Goal: Transaction & Acquisition: Purchase product/service

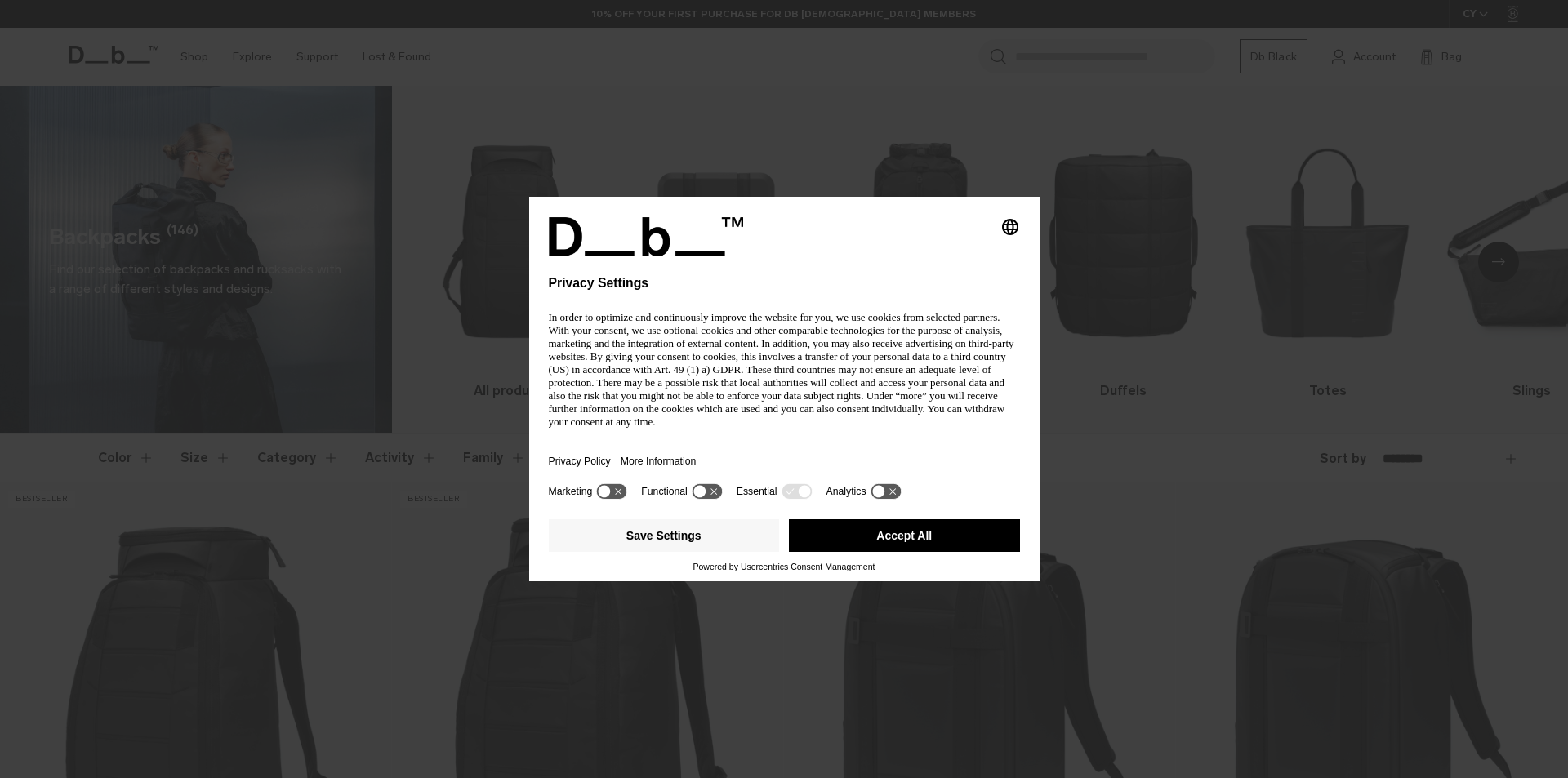
click at [689, 443] on button "More Information" at bounding box center [658, 461] width 76 height 38
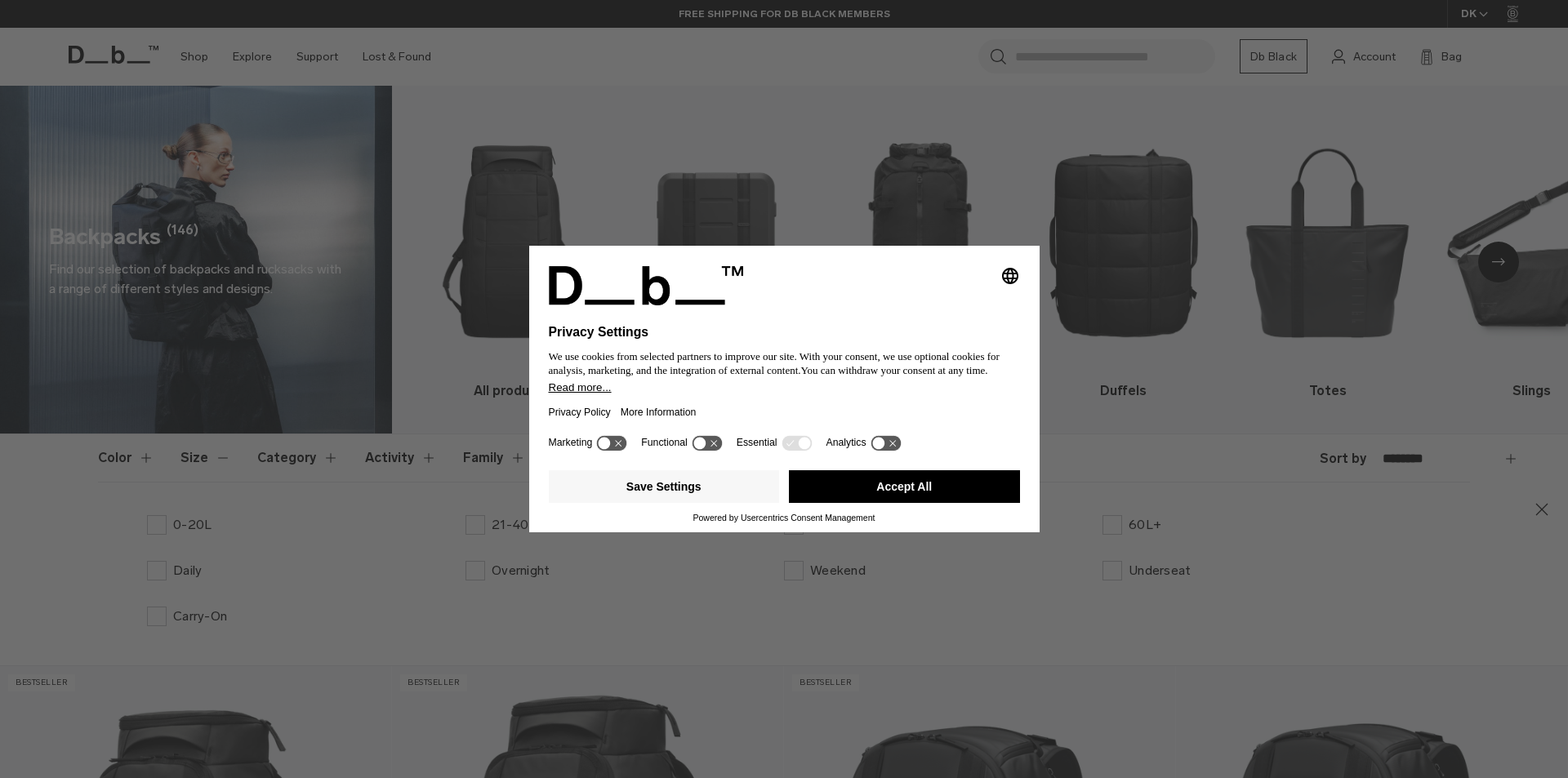
click at [710, 440] on icon at bounding box center [706, 443] width 30 height 16
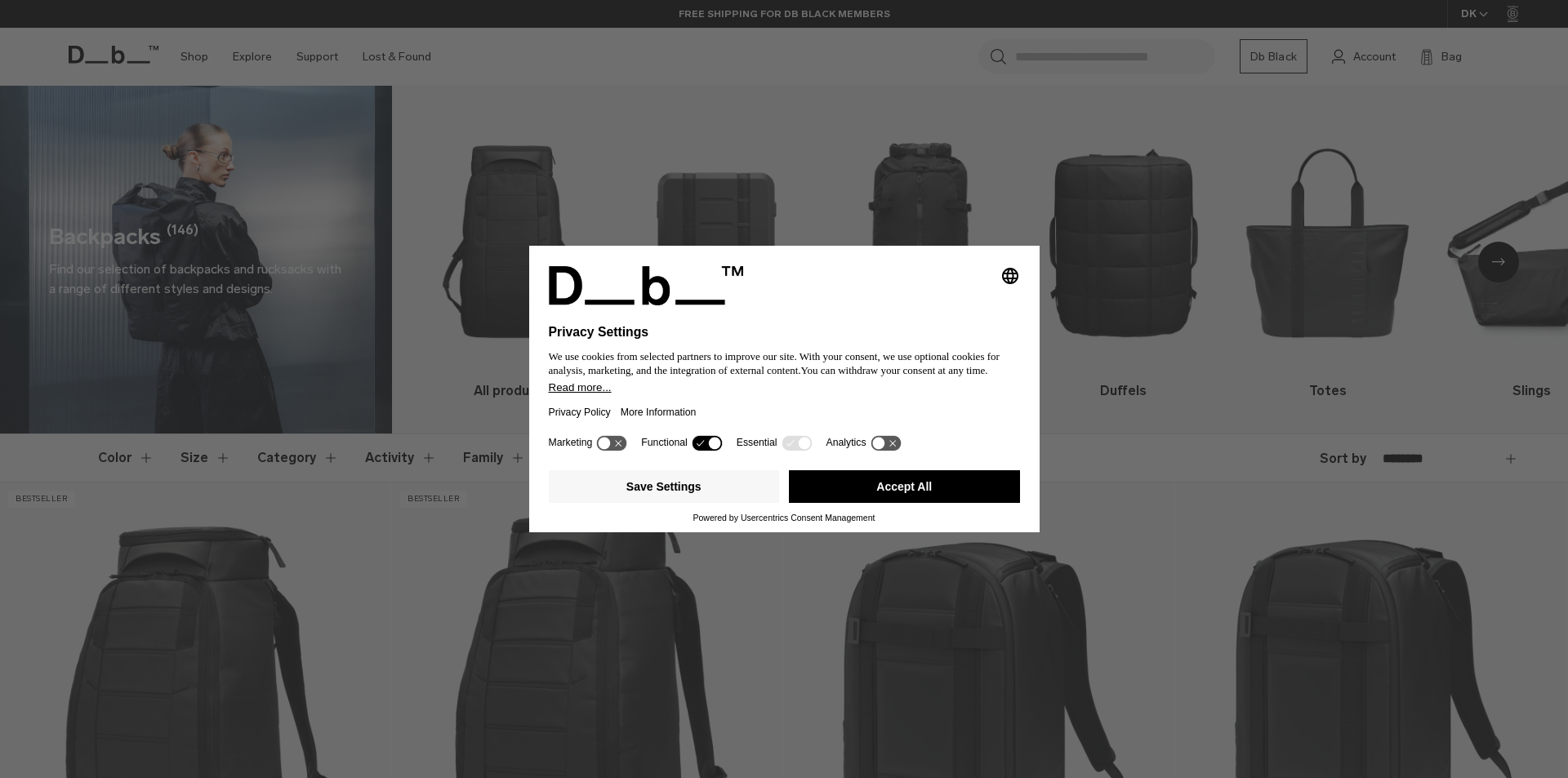
click at [710, 440] on icon at bounding box center [706, 443] width 30 height 16
click at [729, 487] on button "Save Settings" at bounding box center [664, 487] width 231 height 33
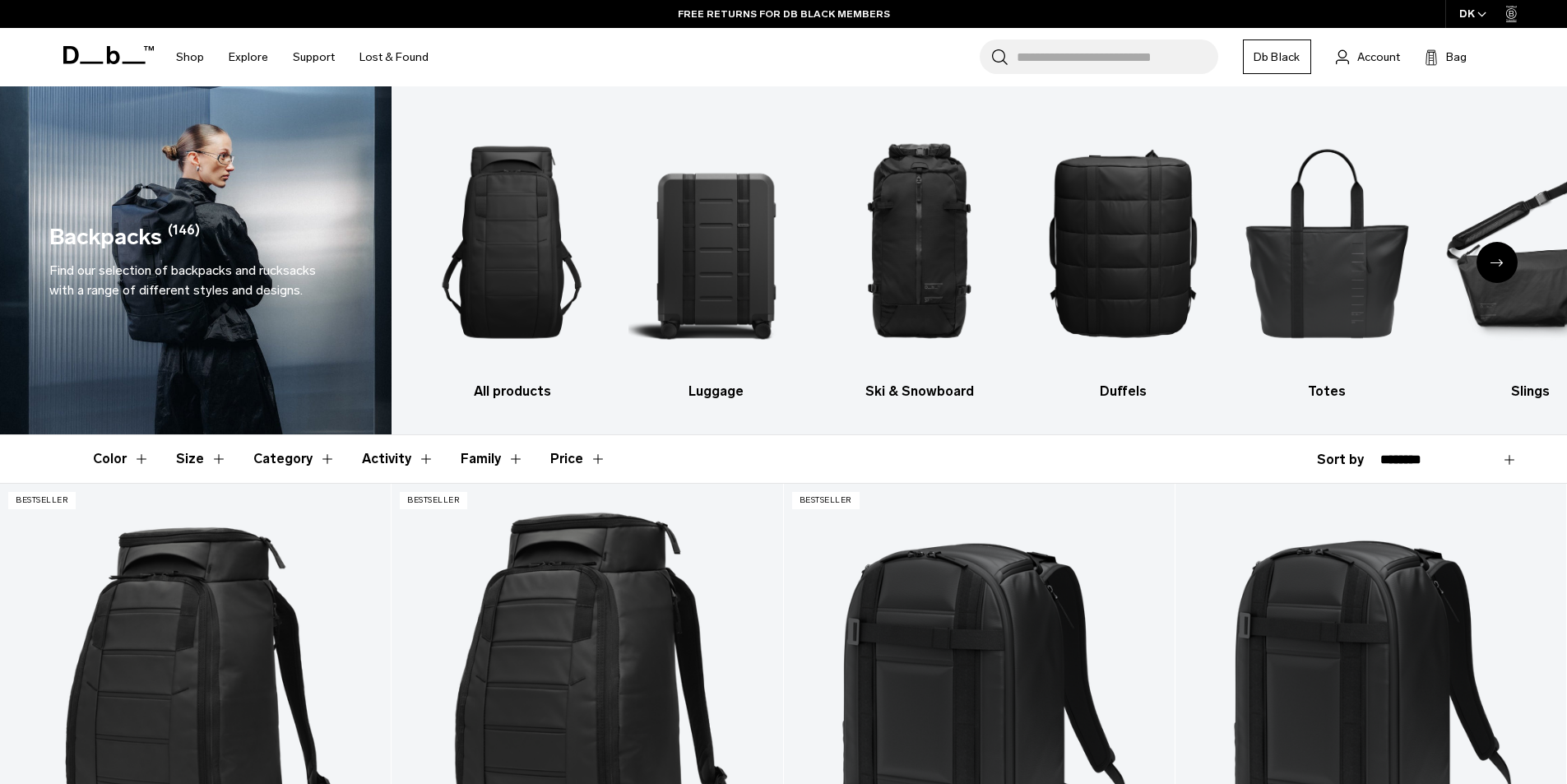
click at [392, 454] on button "Activity" at bounding box center [398, 459] width 72 height 48
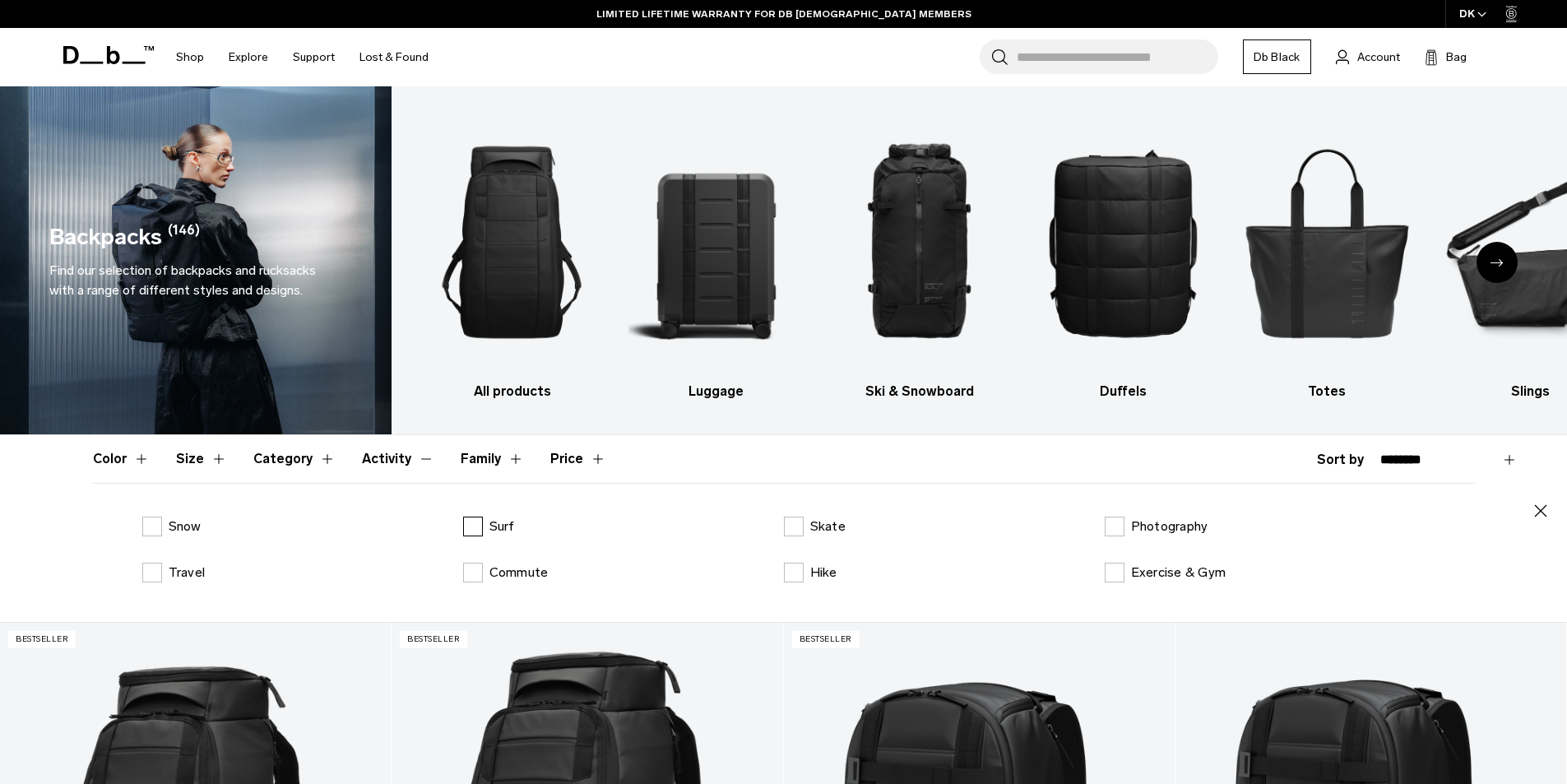
click at [478, 528] on label "Surf" at bounding box center [489, 525] width 52 height 19
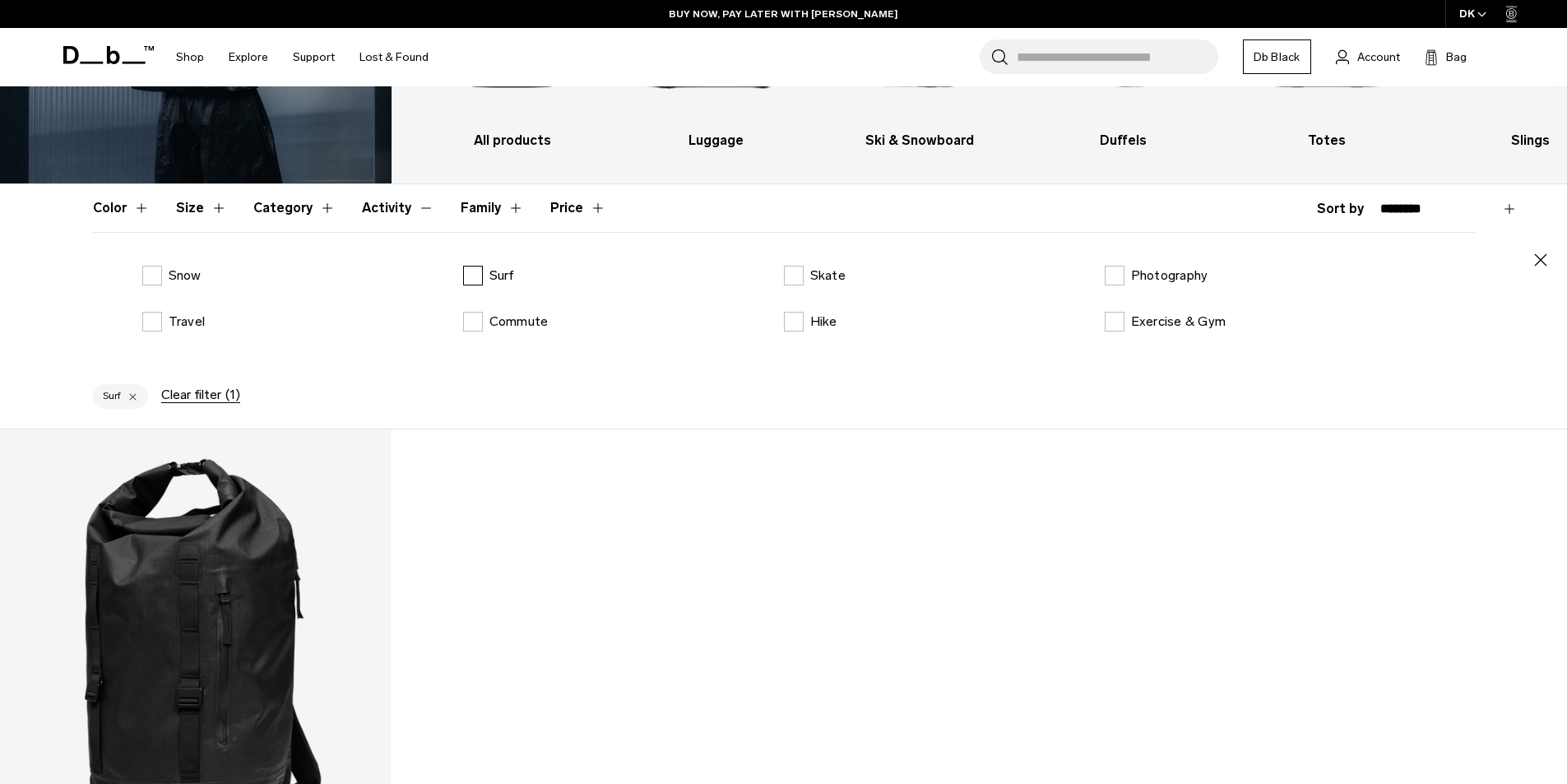
scroll to position [250, 0]
click at [473, 275] on label "Surf" at bounding box center [489, 276] width 52 height 19
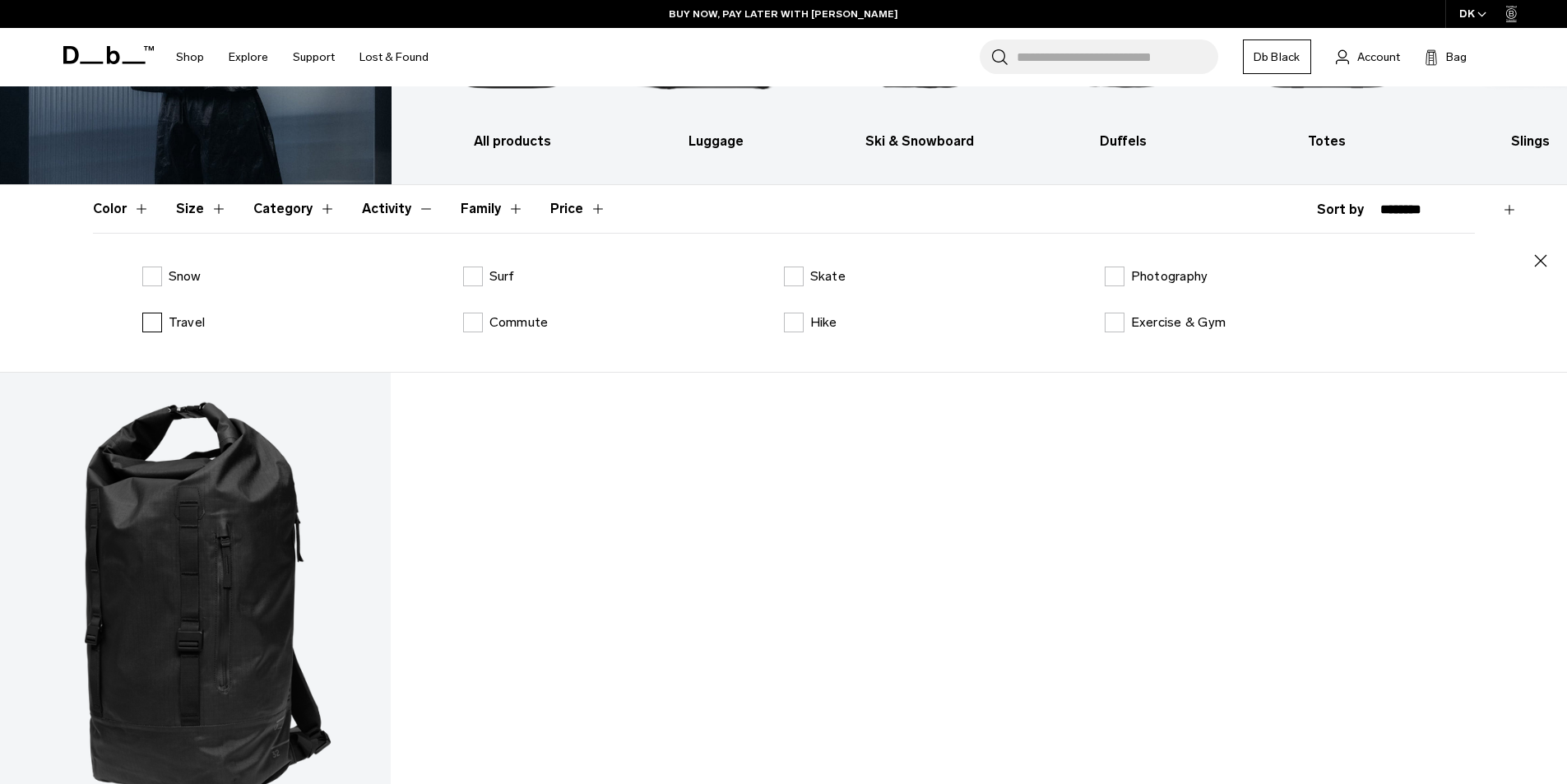
click at [184, 330] on p "Travel" at bounding box center [188, 321] width 37 height 19
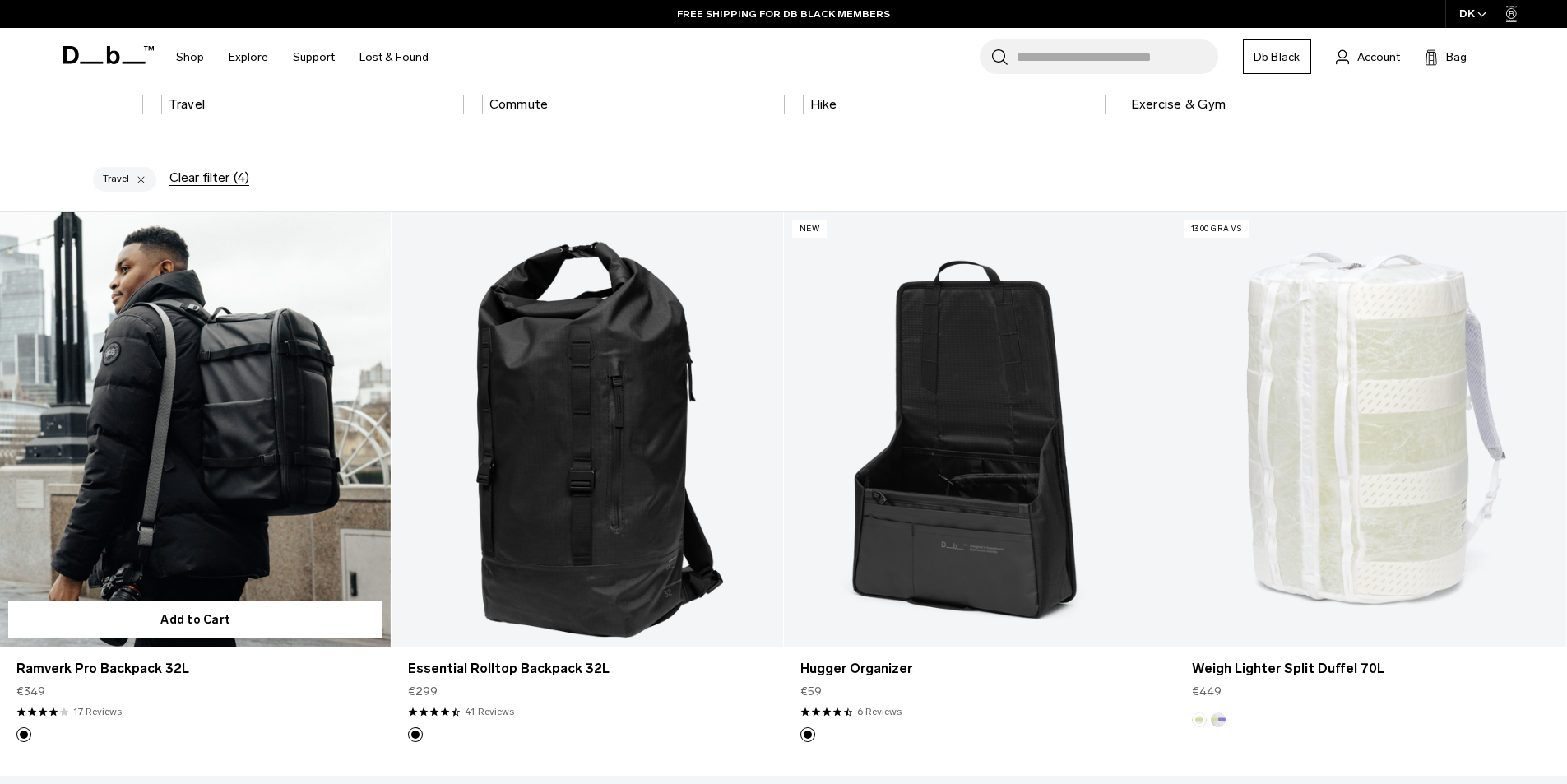
scroll to position [403, 0]
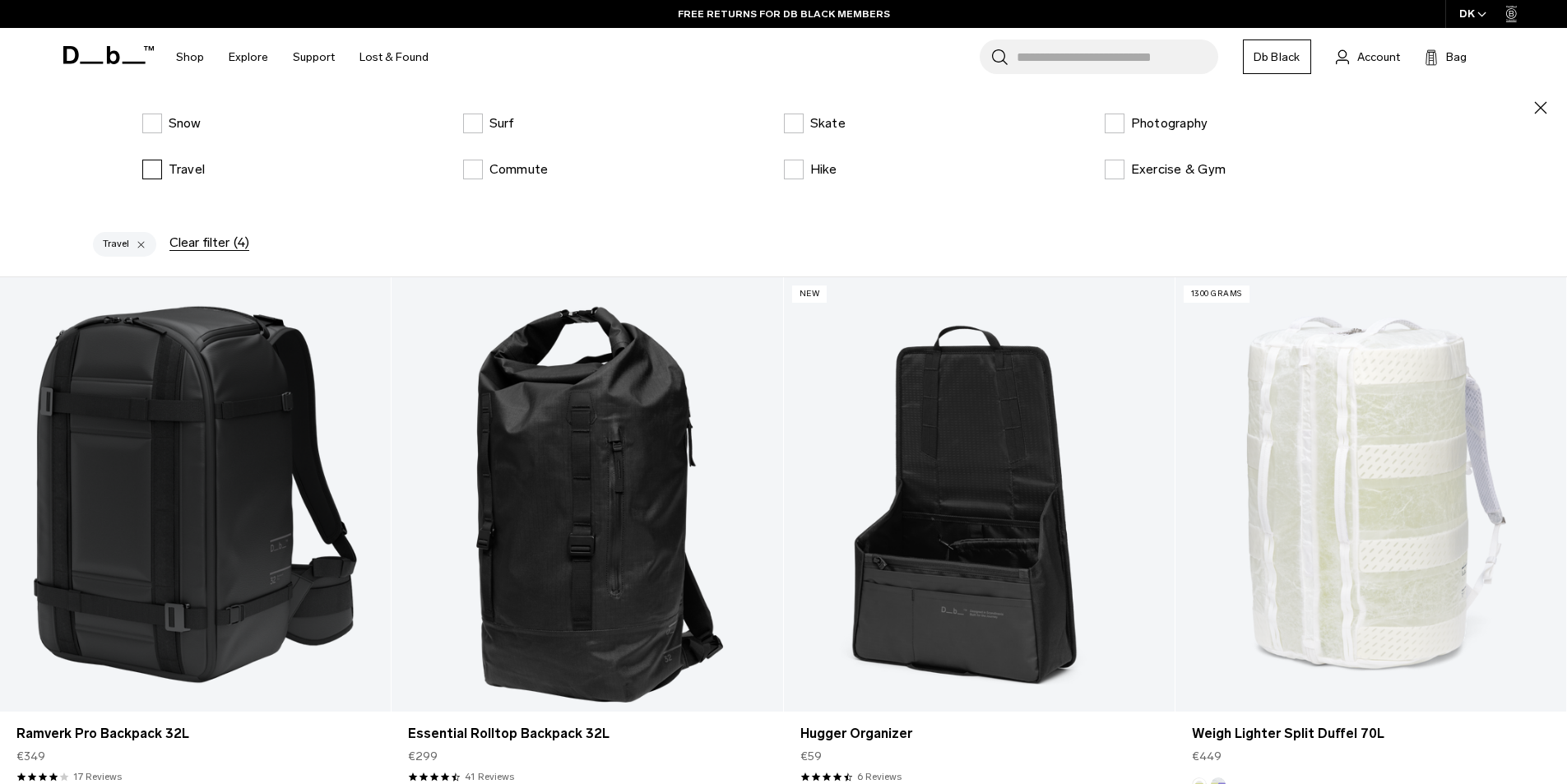
click at [150, 169] on label "Travel" at bounding box center [174, 169] width 64 height 19
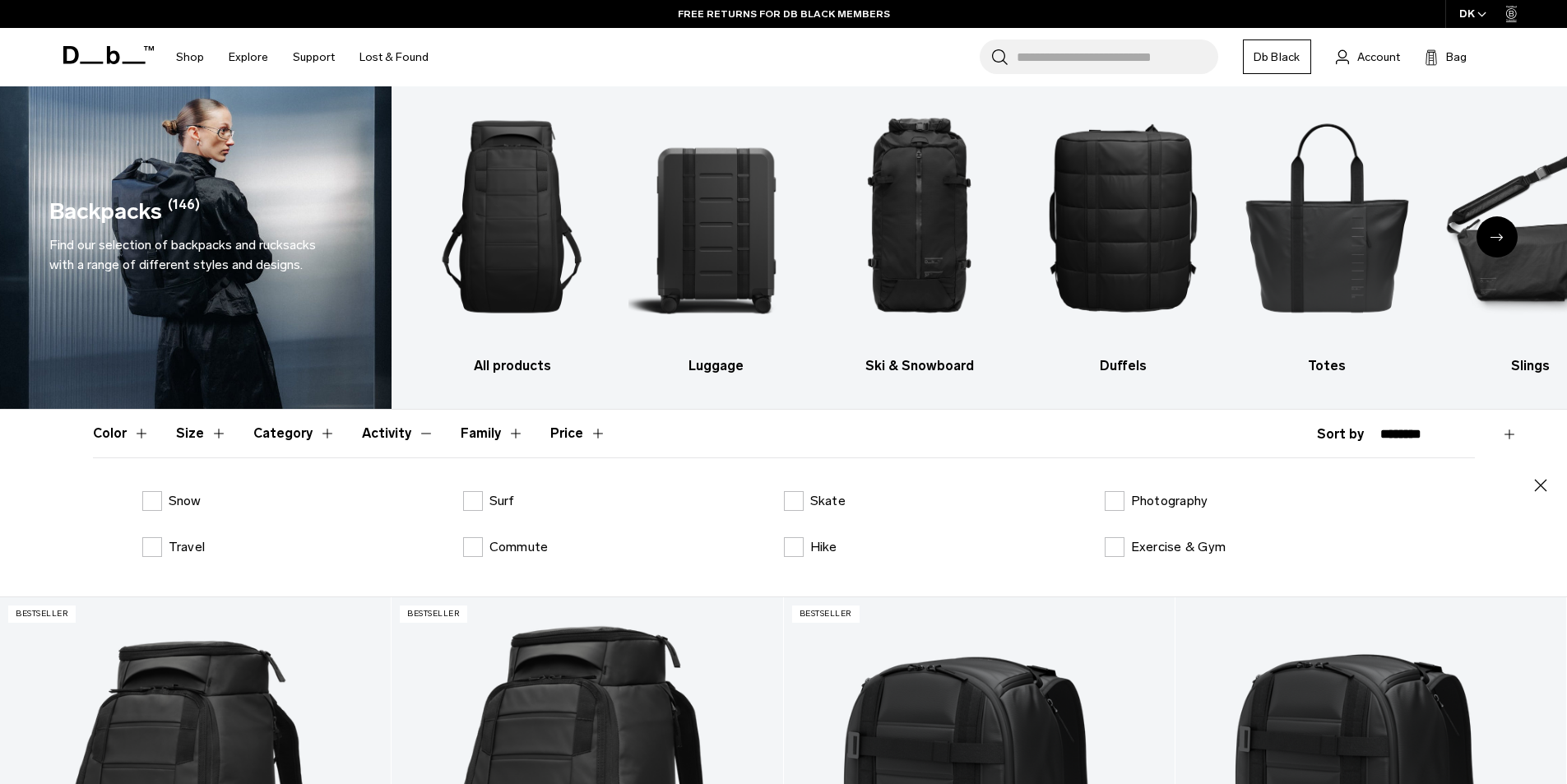
scroll to position [25, 0]
click at [905, 348] on img "3 / 10" at bounding box center [920, 218] width 176 height 262
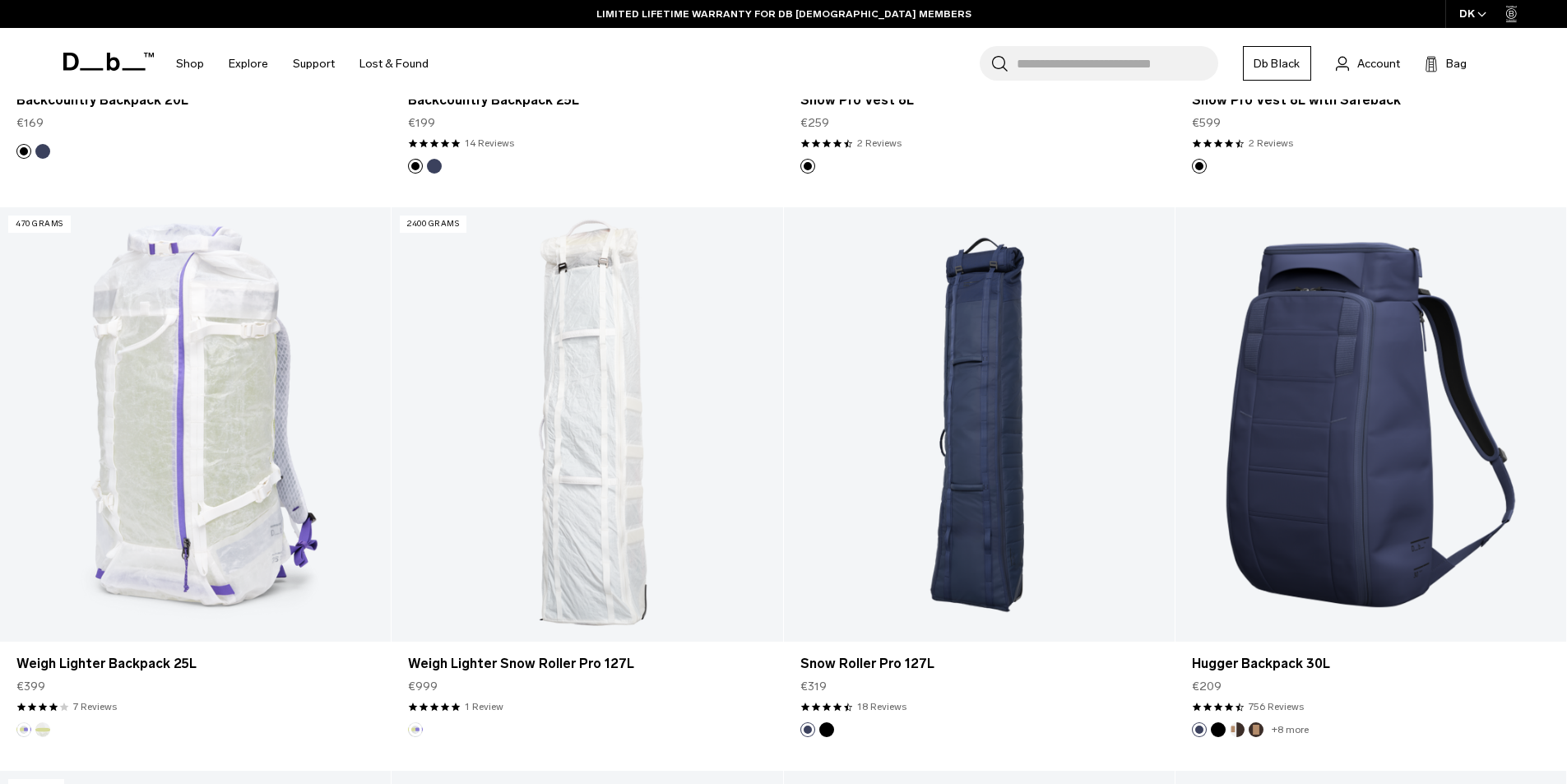
scroll to position [1404, 0]
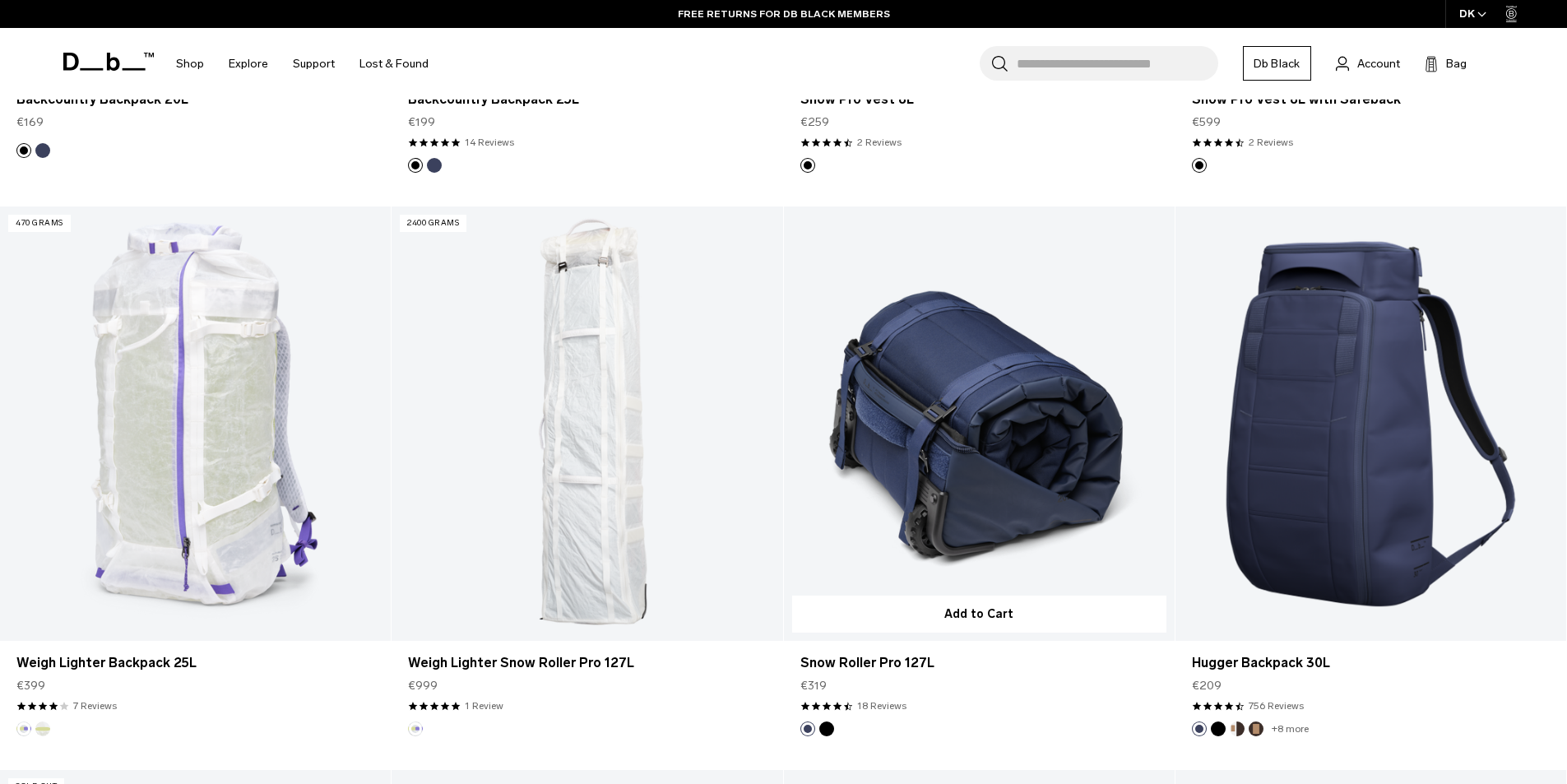
drag, startPoint x: 371, startPoint y: 370, endPoint x: 1005, endPoint y: 567, distance: 663.9
click at [1005, 567] on div at bounding box center [979, 424] width 391 height 434
click at [938, 501] on link "Snow Roller Pro 127L" at bounding box center [979, 424] width 391 height 434
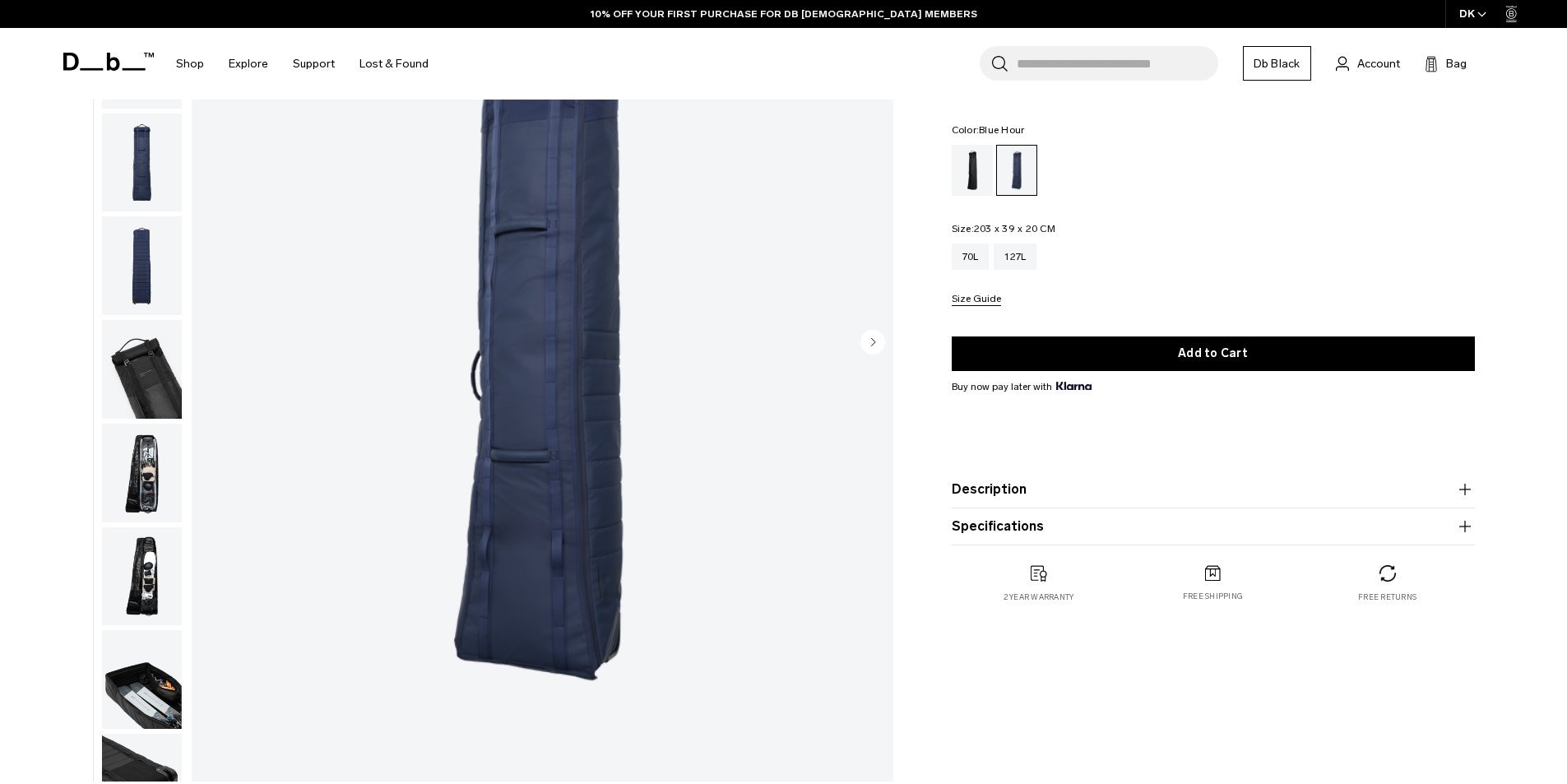
scroll to position [267, 0]
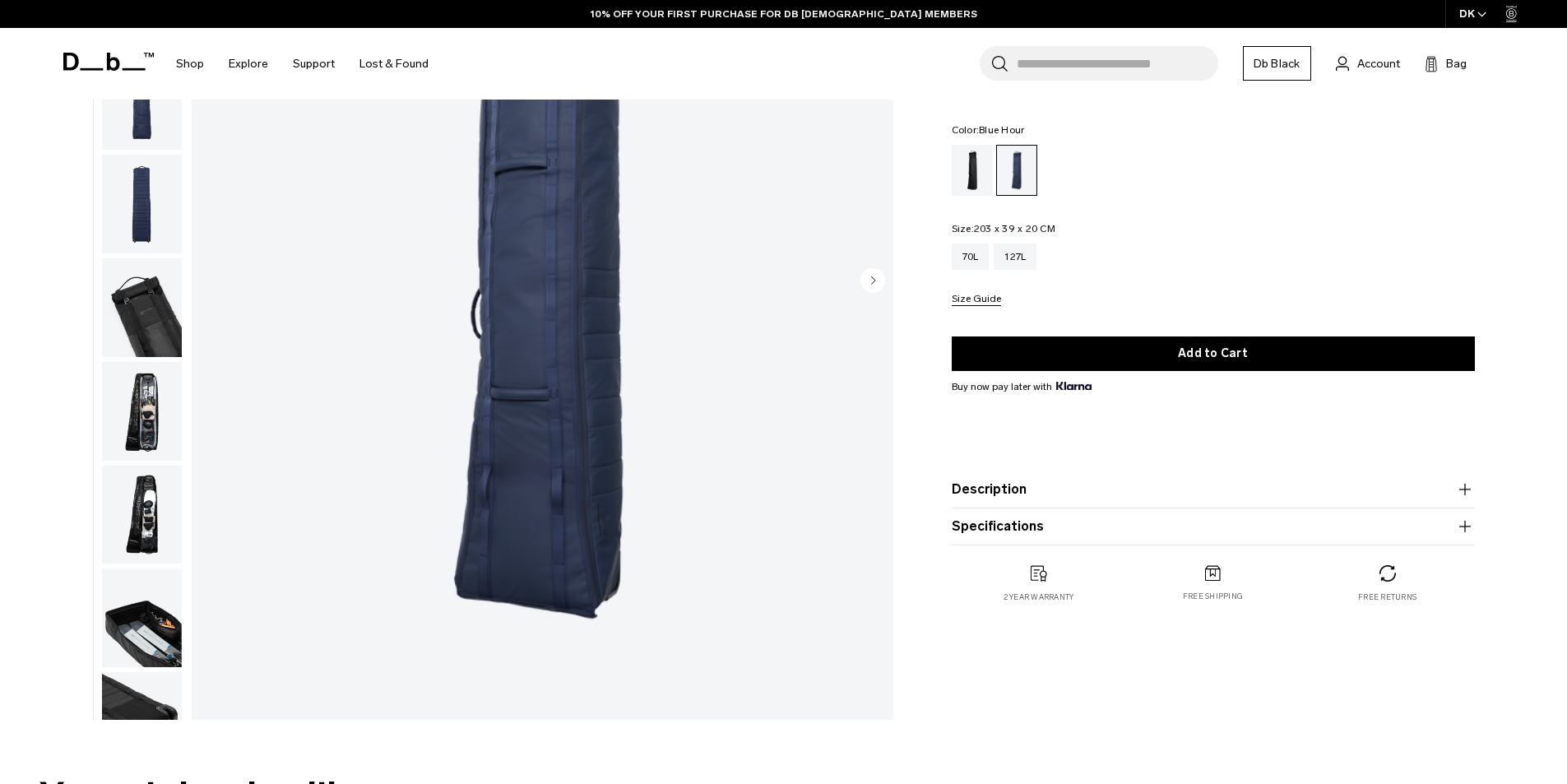
click at [124, 435] on img "button" at bounding box center [141, 411] width 79 height 99
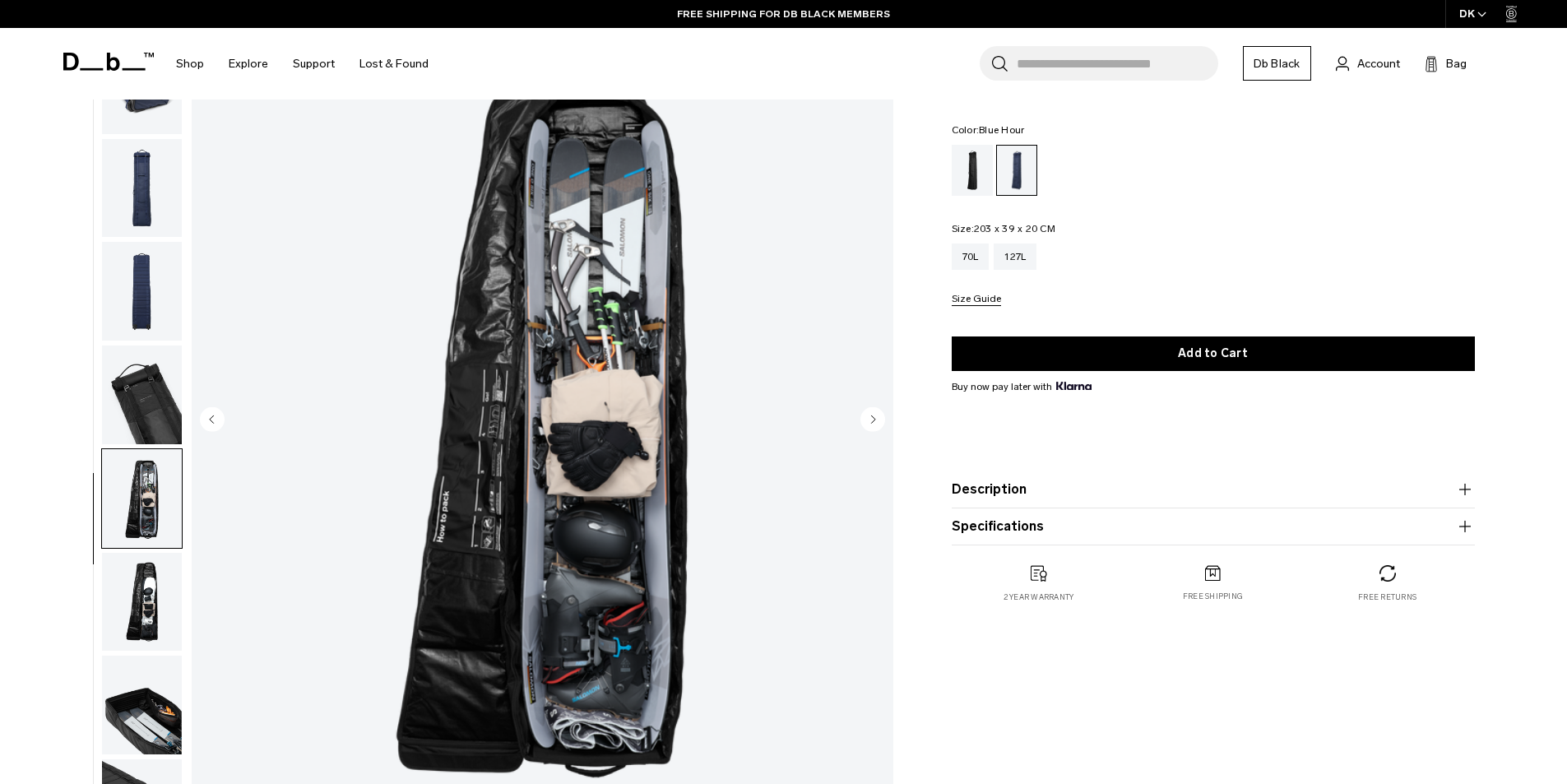
scroll to position [127, 0]
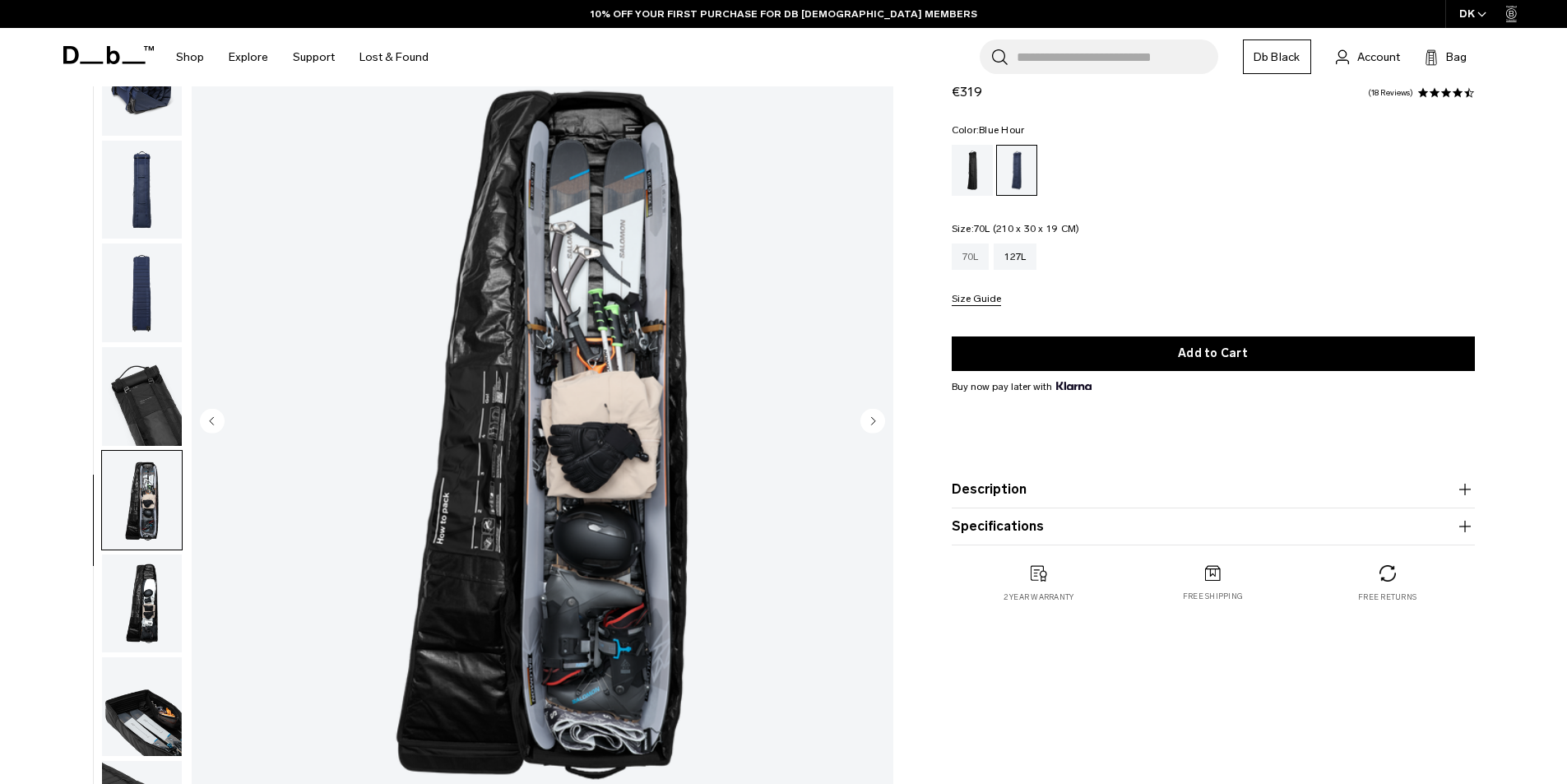
click at [972, 258] on div "70L" at bounding box center [970, 257] width 38 height 26
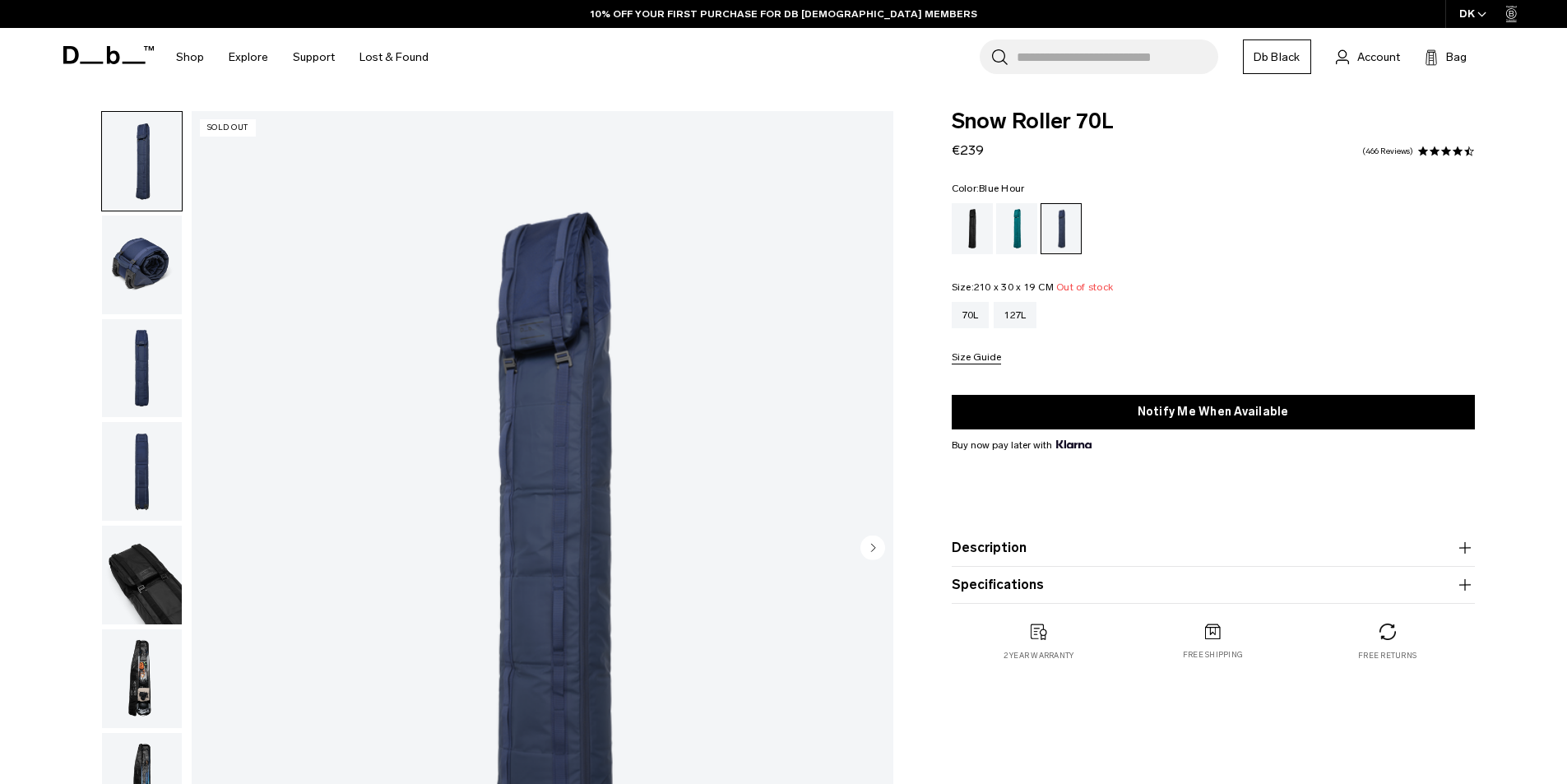
click at [149, 682] on img "button" at bounding box center [141, 678] width 79 height 99
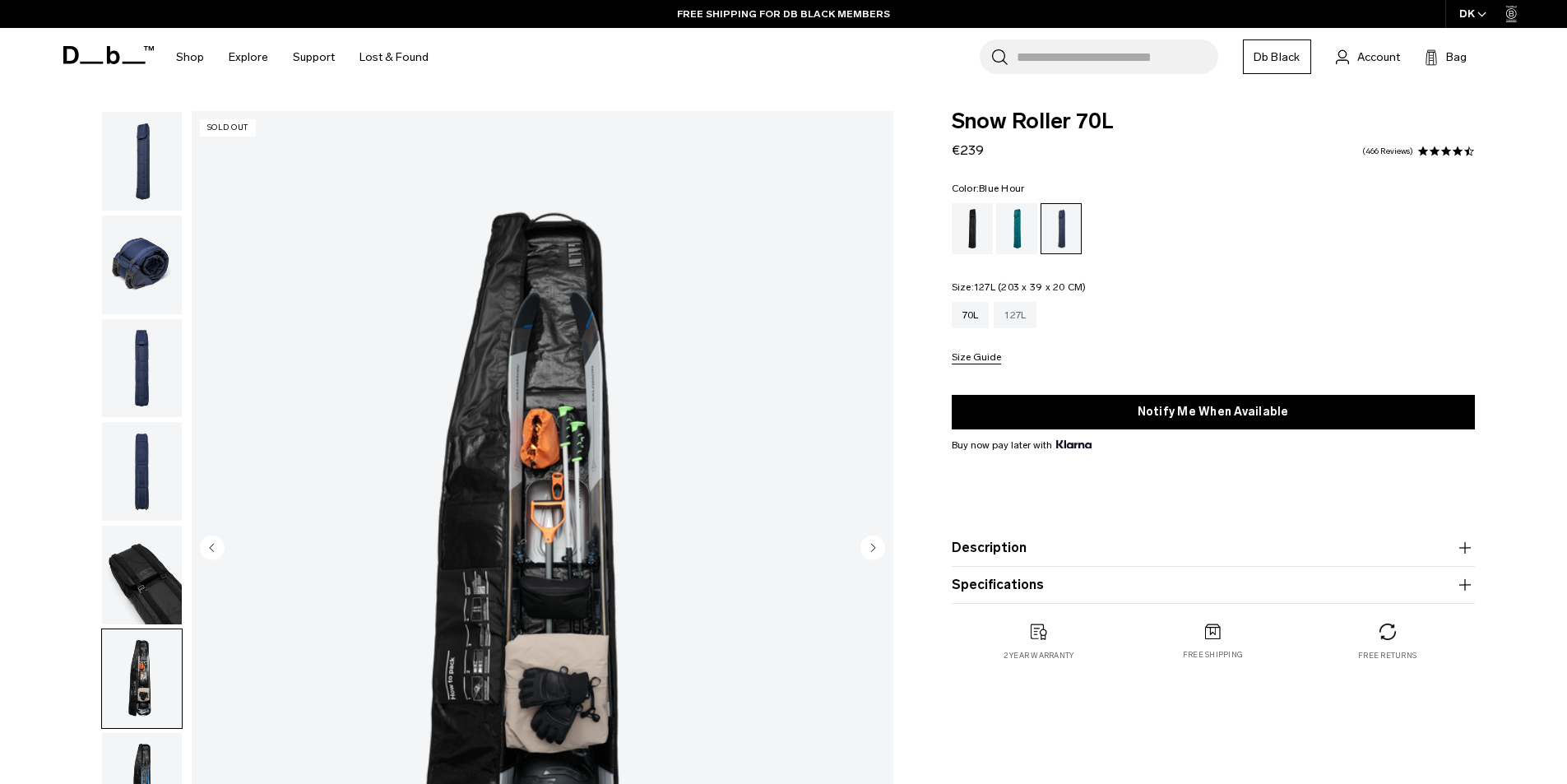
click at [1018, 312] on div "127L" at bounding box center [1015, 315] width 43 height 26
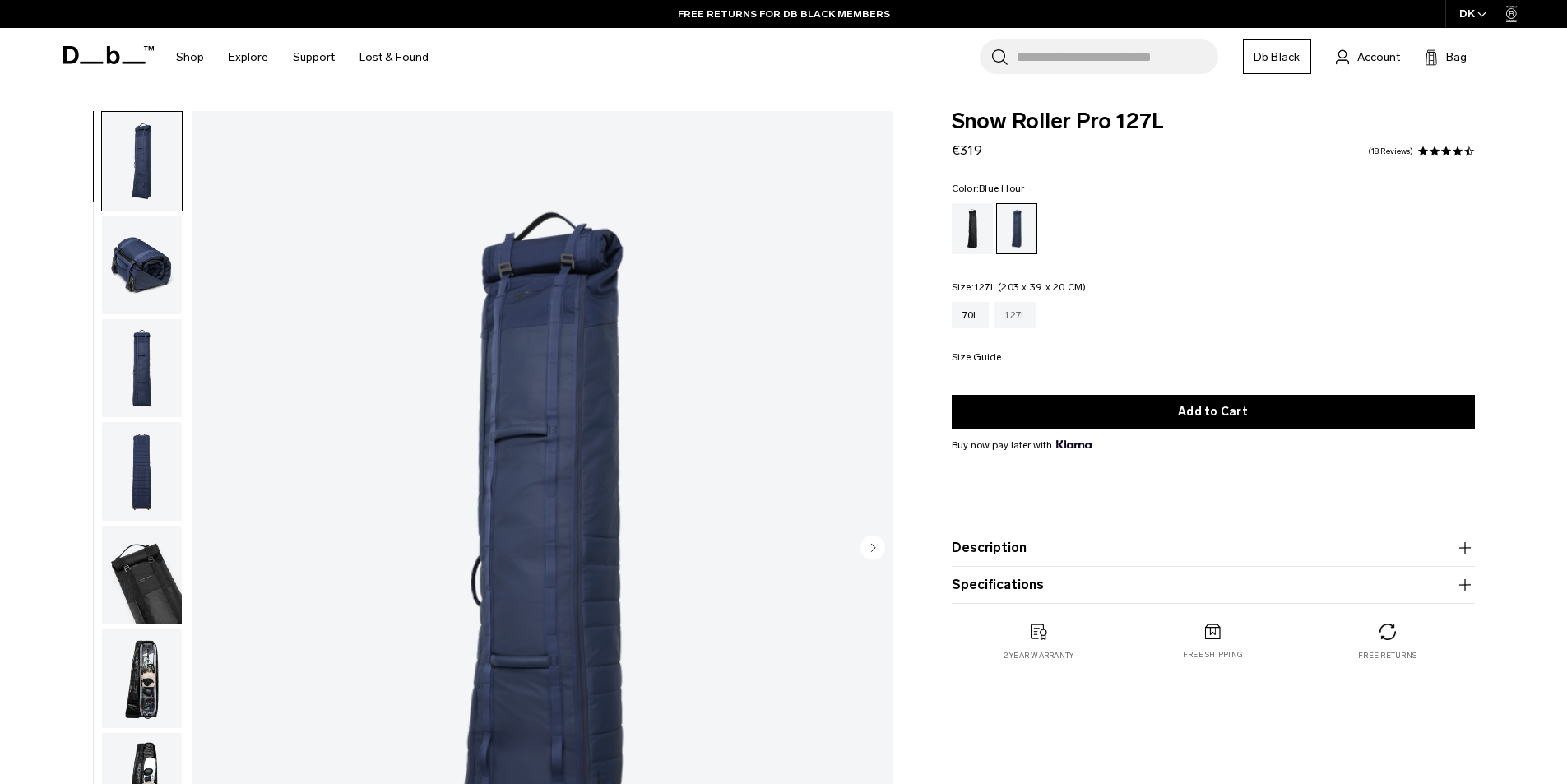
click at [1005, 315] on div "127L" at bounding box center [1015, 315] width 43 height 26
click at [147, 679] on img "button" at bounding box center [141, 678] width 79 height 99
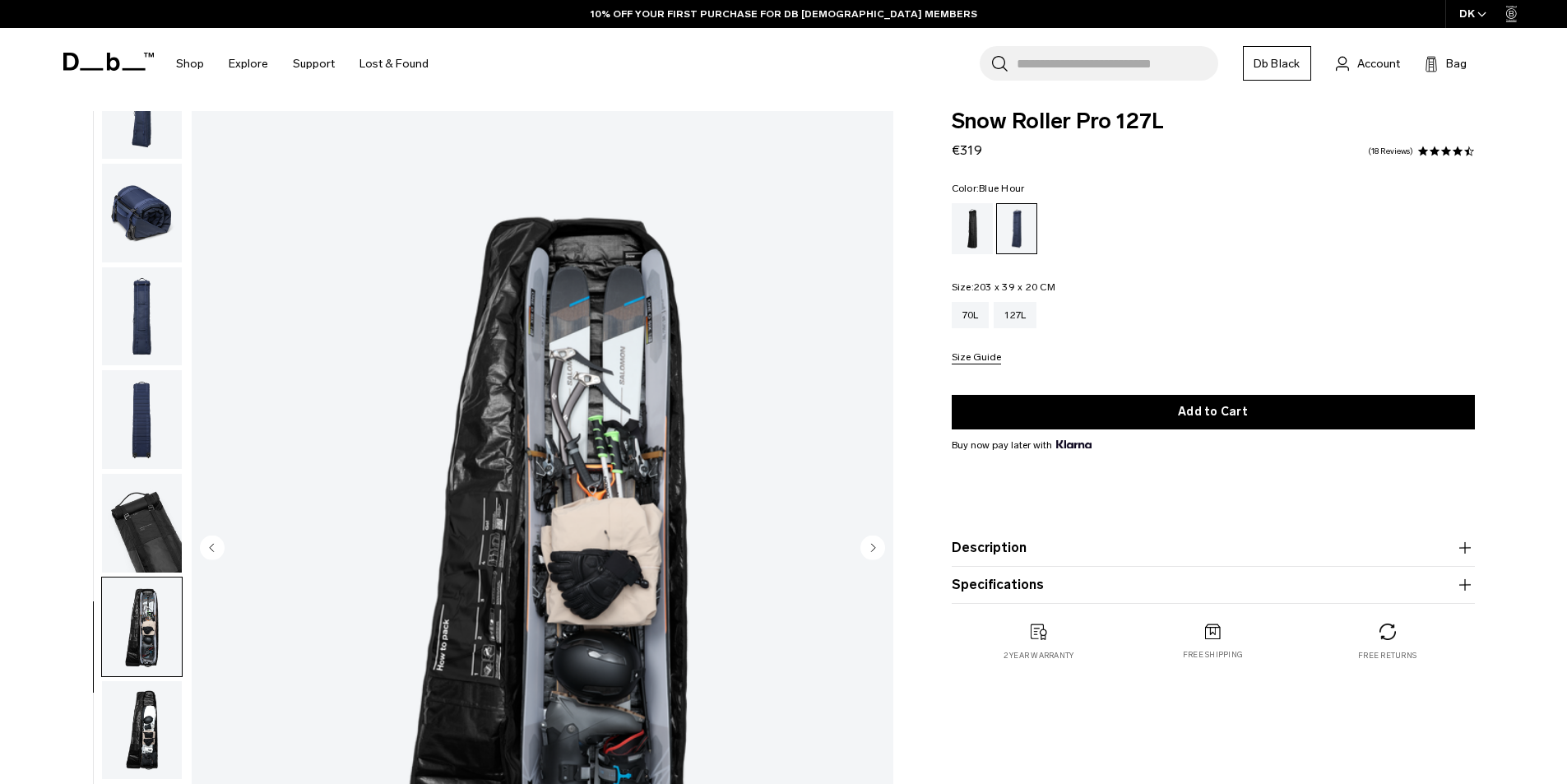
scroll to position [211, 0]
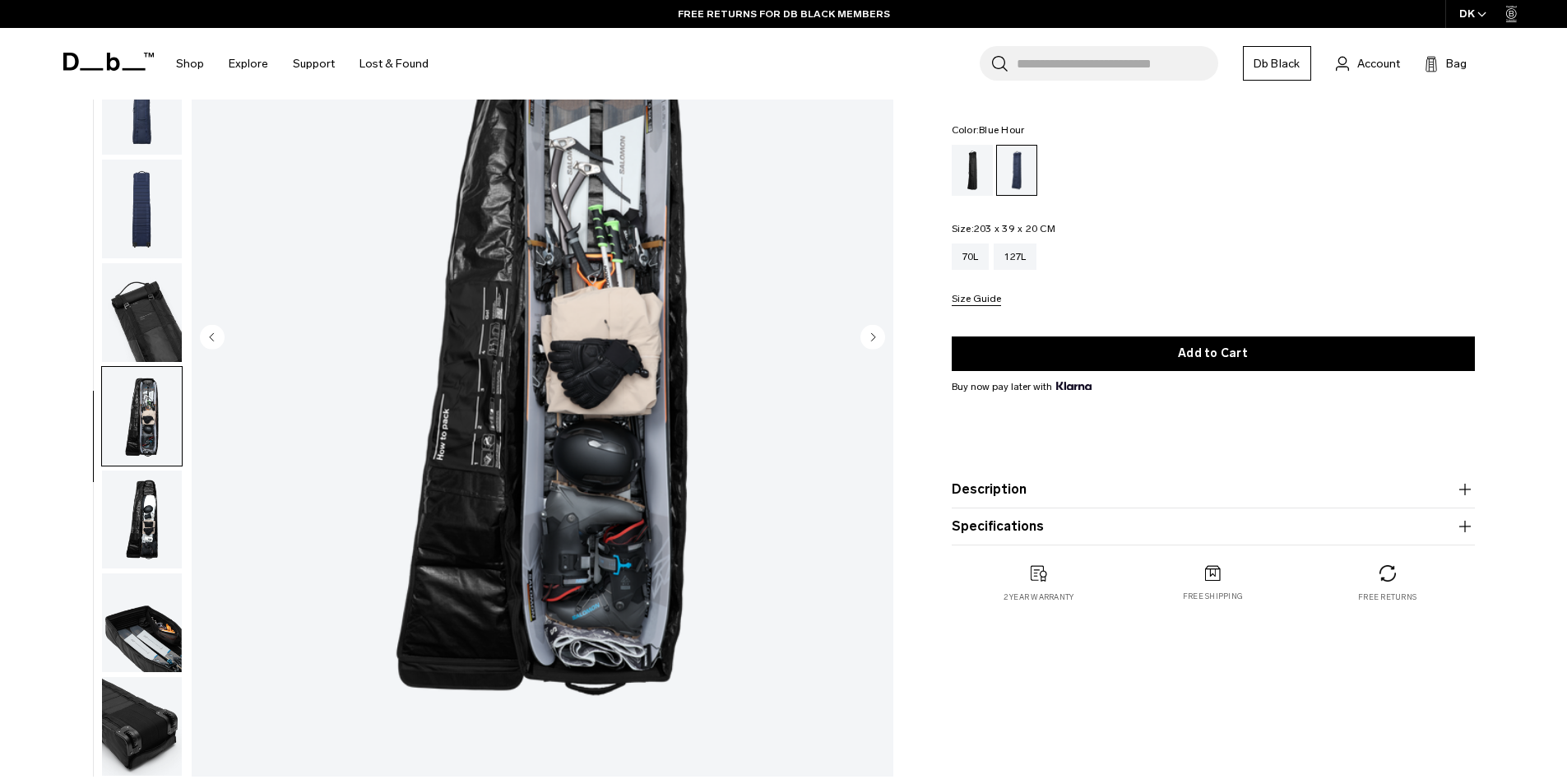
click at [151, 638] on img "button" at bounding box center [141, 622] width 79 height 99
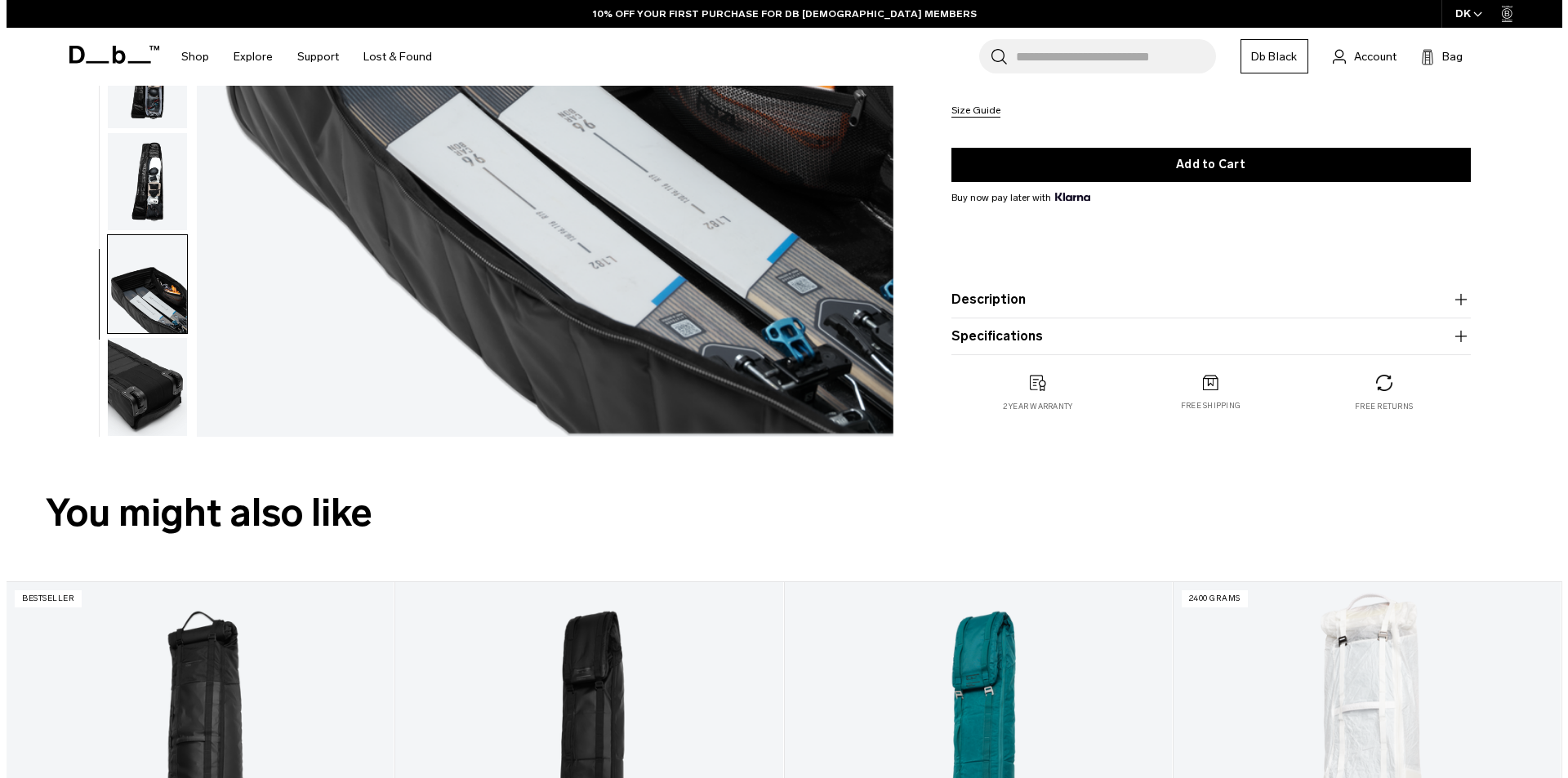
scroll to position [0, 0]
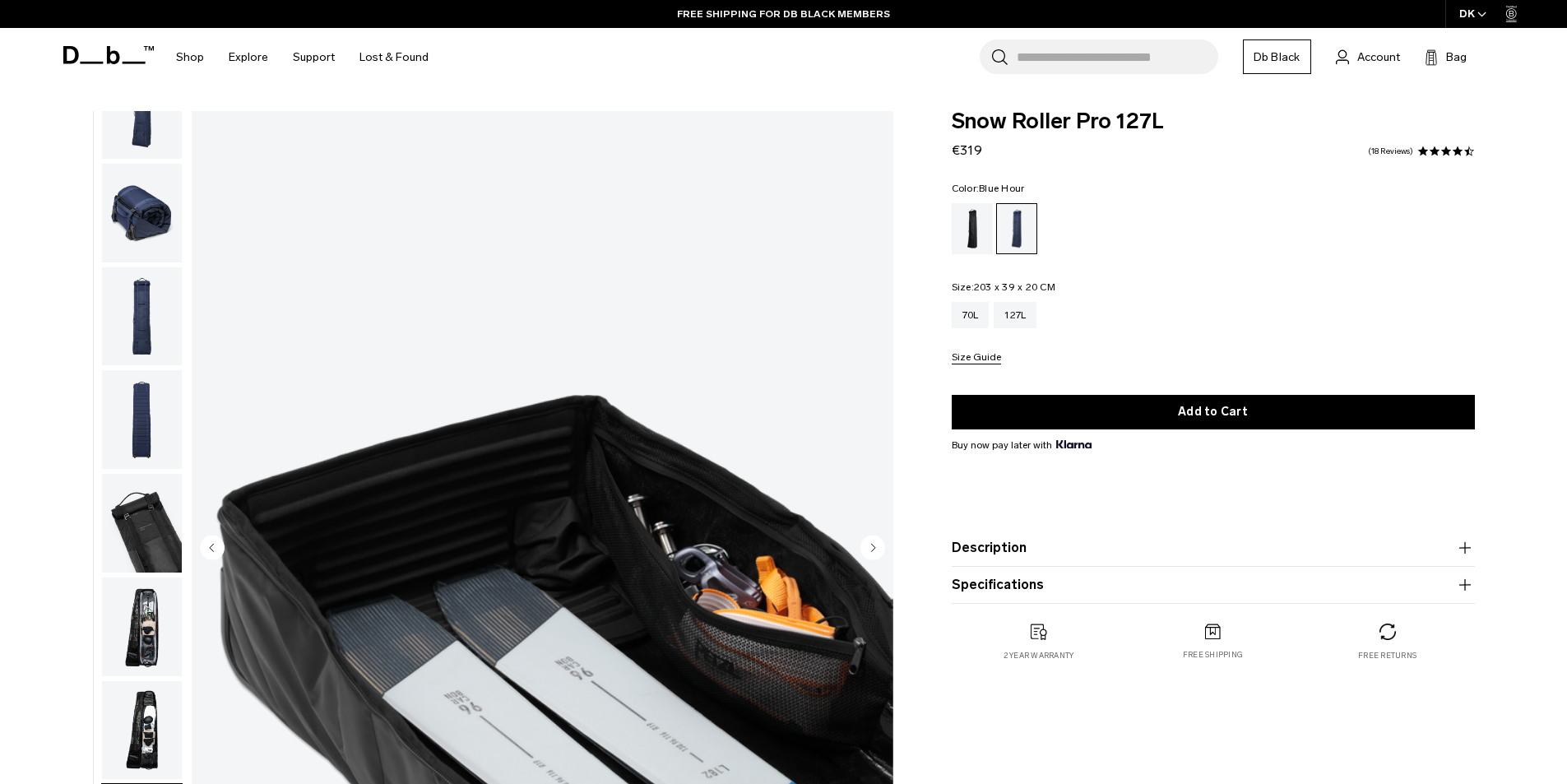
click at [476, 214] on img "8 / 9" at bounding box center [542, 549] width 702 height 875
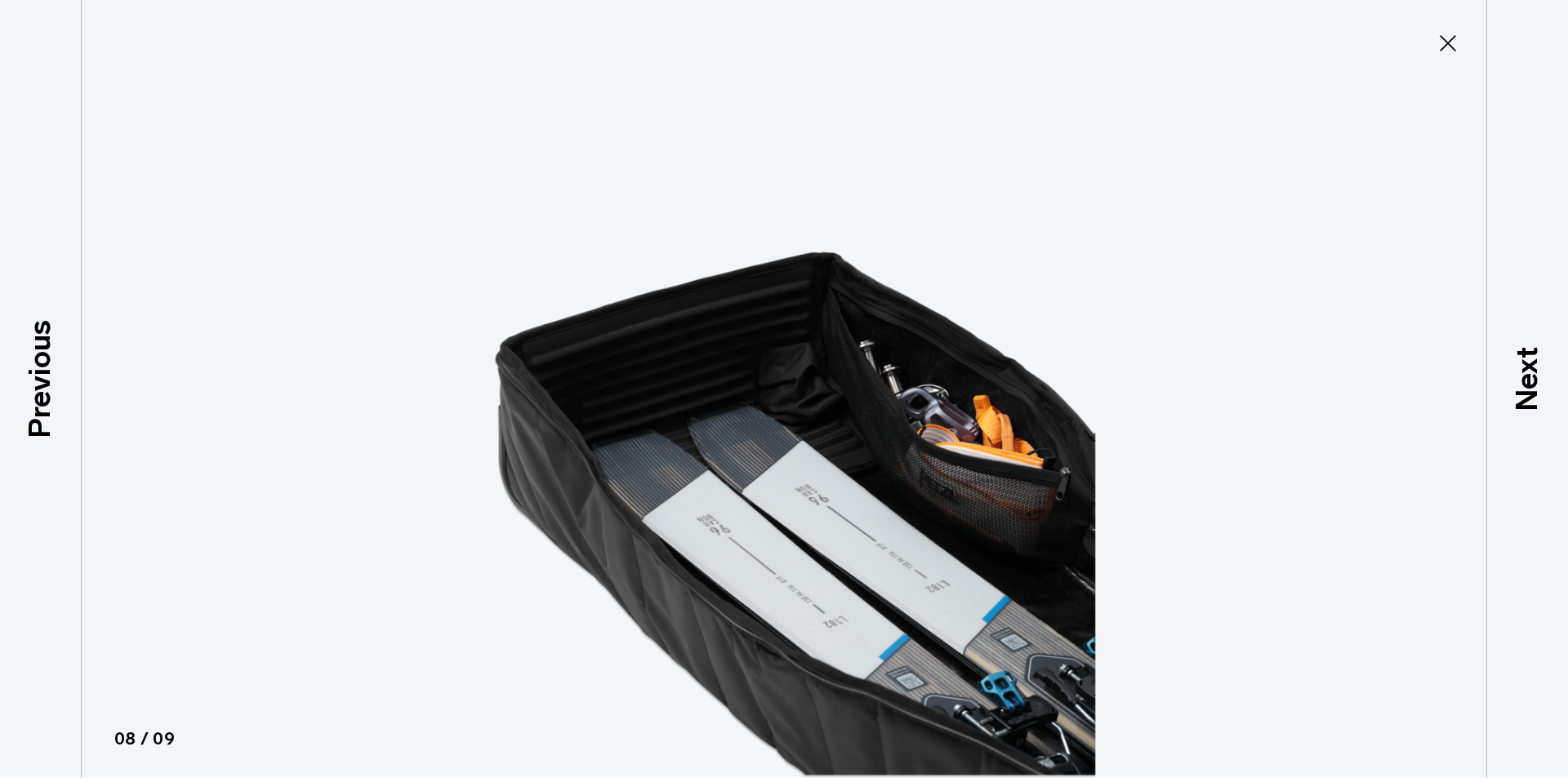
type button "Close"
